Goal: Information Seeking & Learning: Learn about a topic

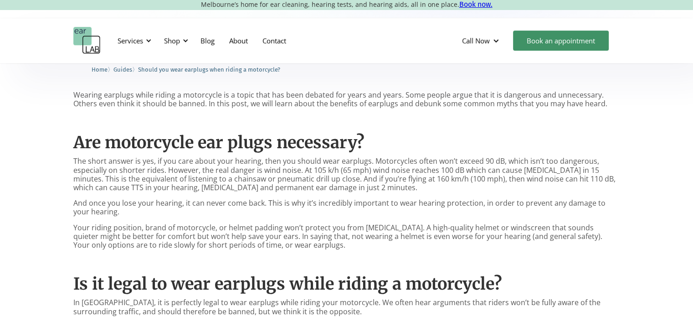
scroll to position [406, 0]
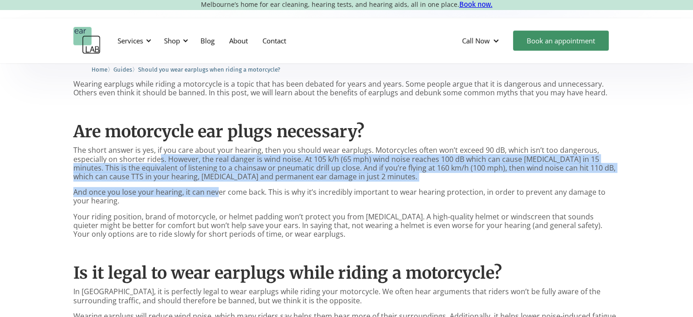
drag, startPoint x: 159, startPoint y: 164, endPoint x: 220, endPoint y: 187, distance: 64.9
click at [220, 188] on p "And once you lose your hearing, it can never come back. This is why it’s incred…" at bounding box center [346, 196] width 547 height 17
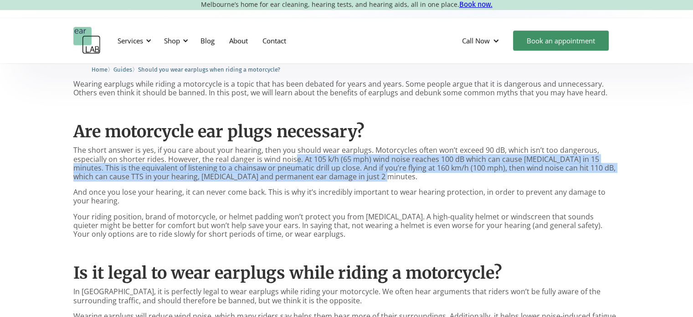
drag, startPoint x: 295, startPoint y: 159, endPoint x: 366, endPoint y: 176, distance: 72.6
click at [366, 176] on p "The short answer is yes, if you care about your hearing, then you should wear e…" at bounding box center [346, 163] width 547 height 35
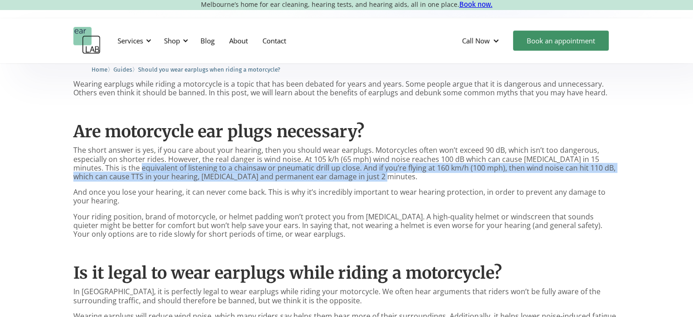
drag, startPoint x: 118, startPoint y: 164, endPoint x: 352, endPoint y: 181, distance: 235.3
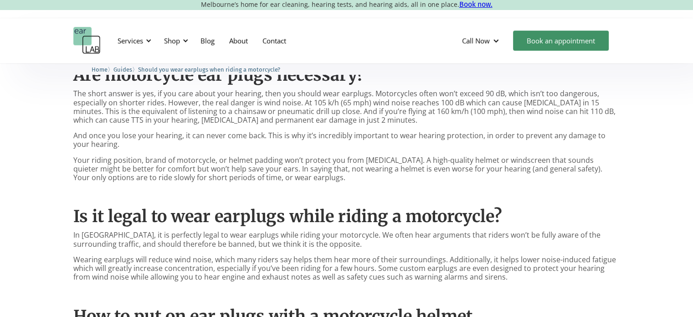
scroll to position [463, 0]
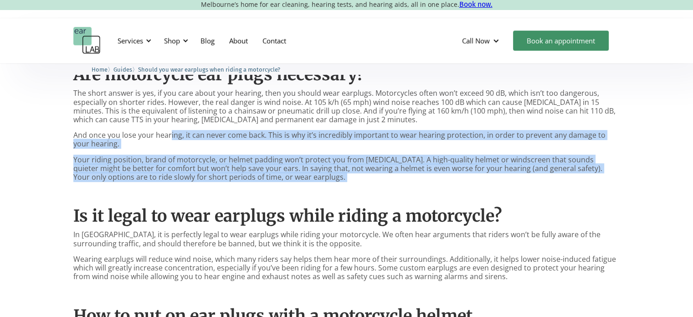
drag, startPoint x: 169, startPoint y: 134, endPoint x: 317, endPoint y: 185, distance: 156.0
click at [317, 185] on div "Wearing earplugs while riding a motorcycle is a topic that has been debated for…" at bounding box center [346, 290] width 547 height 535
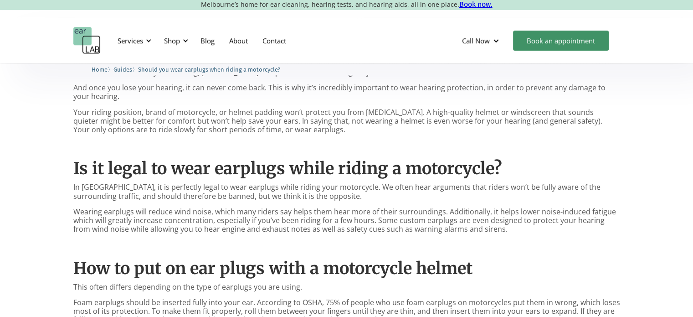
scroll to position [510, 0]
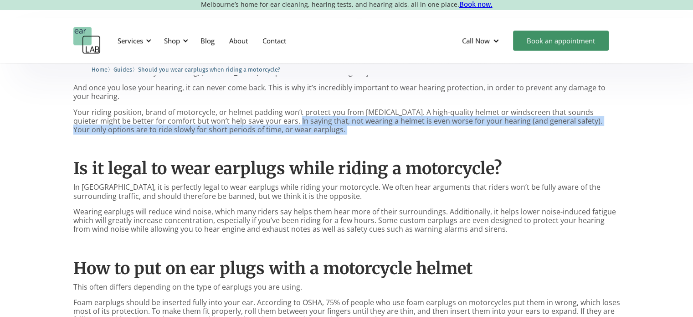
drag, startPoint x: 255, startPoint y: 122, endPoint x: 293, endPoint y: 138, distance: 41.0
click at [293, 138] on div "Wearing earplugs while riding a motorcycle is a topic that has been debated for…" at bounding box center [346, 242] width 547 height 535
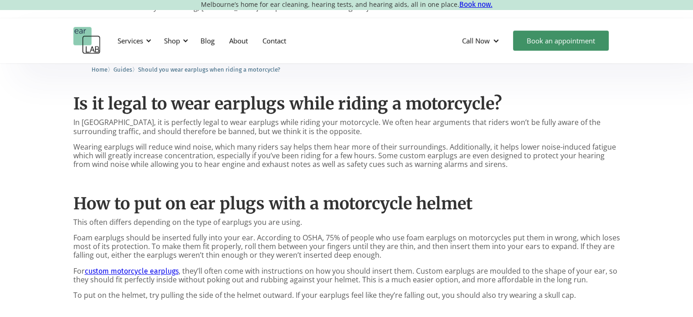
scroll to position [575, 0]
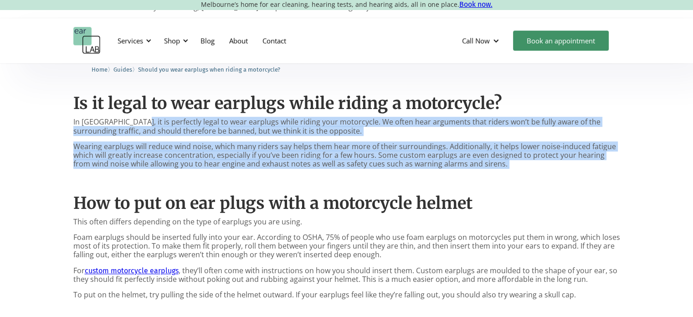
drag, startPoint x: 126, startPoint y: 122, endPoint x: 249, endPoint y: 172, distance: 133.0
click at [249, 172] on div "Wearing earplugs while riding a motorcycle is a topic that has been debated for…" at bounding box center [346, 177] width 547 height 535
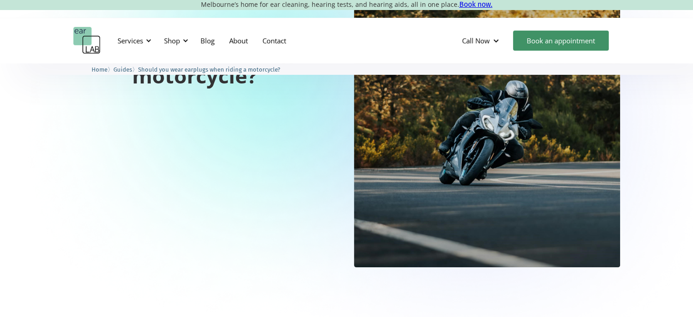
scroll to position [0, 0]
